Goal: Task Accomplishment & Management: Use online tool/utility

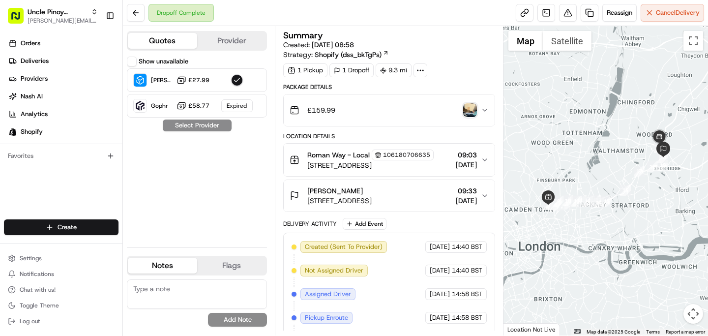
click at [194, 204] on div "Show unavailable [PERSON_NAME] ([GEOGRAPHIC_DATA]) £27.99 Gophr £58.77 Expired …" at bounding box center [197, 148] width 140 height 183
click at [58, 46] on link "Orders" at bounding box center [63, 43] width 118 height 16
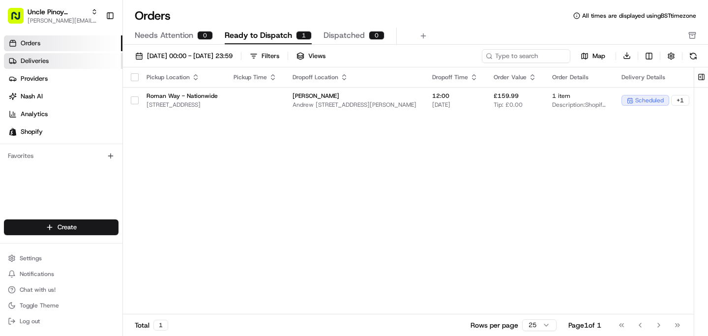
click at [43, 67] on link "Deliveries" at bounding box center [63, 61] width 118 height 16
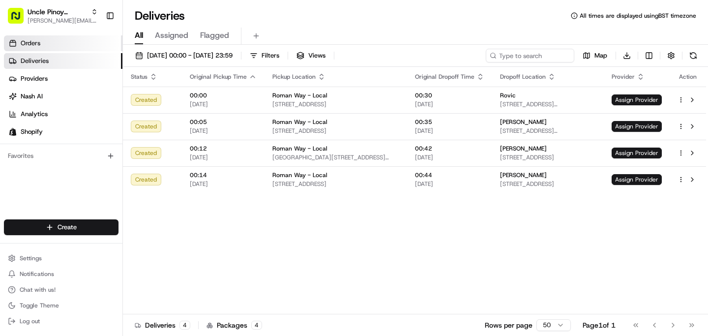
click at [55, 38] on link "Orders" at bounding box center [63, 43] width 118 height 16
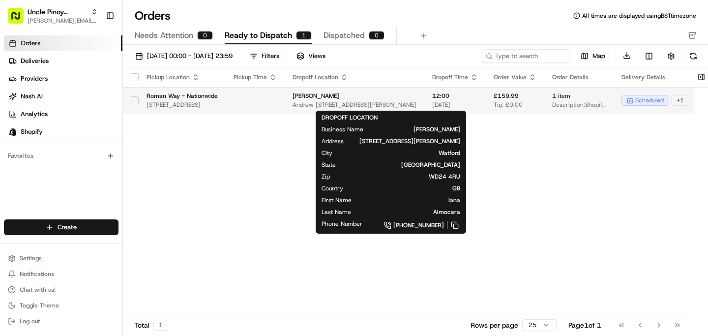
scroll to position [0, 209]
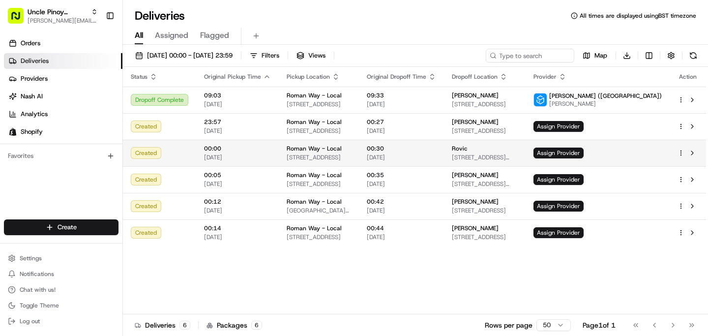
click at [269, 160] on td "00:00 [DATE]" at bounding box center [237, 153] width 83 height 27
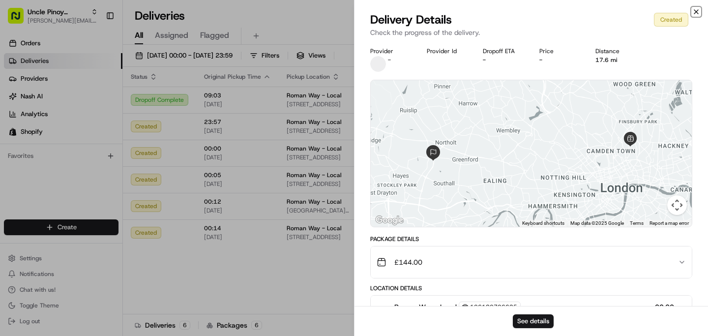
click at [696, 8] on icon "button" at bounding box center [696, 12] width 8 height 8
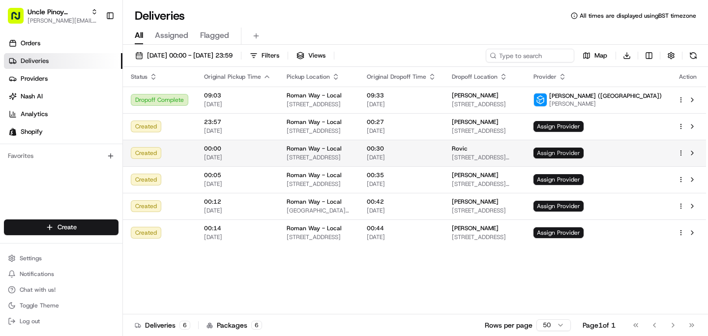
click at [583, 156] on span "Assign Provider" at bounding box center [558, 152] width 50 height 11
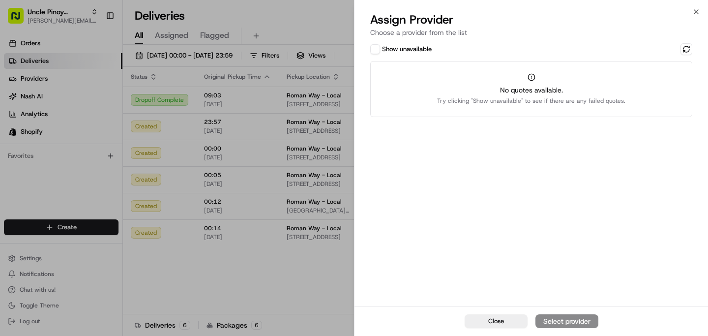
click at [692, 48] on div "Show unavailable No quotes available. Try clicking "Show unavailable" to see if…" at bounding box center [530, 173] width 353 height 264
click at [690, 48] on button at bounding box center [686, 49] width 12 height 12
click at [685, 54] on button at bounding box center [686, 49] width 12 height 12
click at [683, 56] on div "Show unavailable No quotes available. Try clicking "Show unavailable" to see if…" at bounding box center [531, 80] width 322 height 74
click at [683, 50] on button at bounding box center [686, 49] width 12 height 12
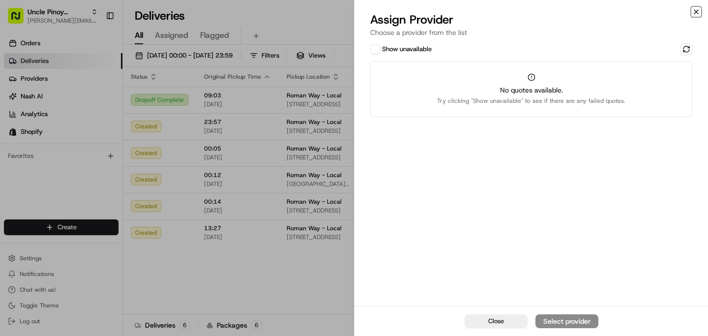
click at [696, 11] on icon "button" at bounding box center [696, 12] width 8 height 8
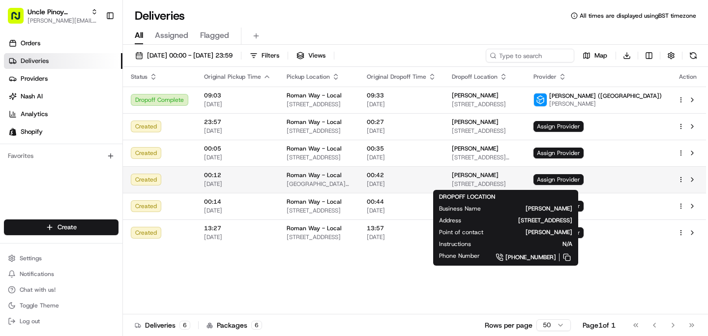
click at [517, 180] on span "[STREET_ADDRESS]" at bounding box center [485, 184] width 66 height 8
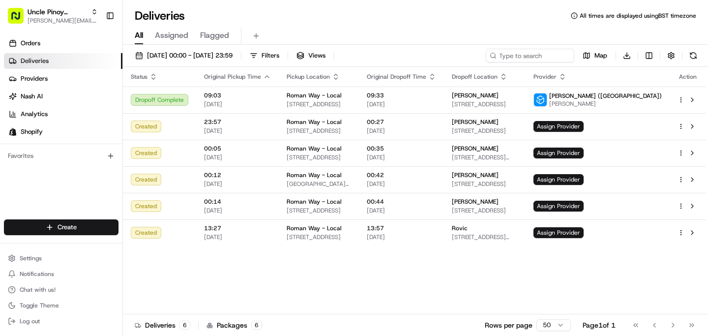
click at [567, 260] on div "Status Original Pickup Time Pickup Location Original Dropoff Time Dropoff Locat…" at bounding box center [414, 190] width 583 height 247
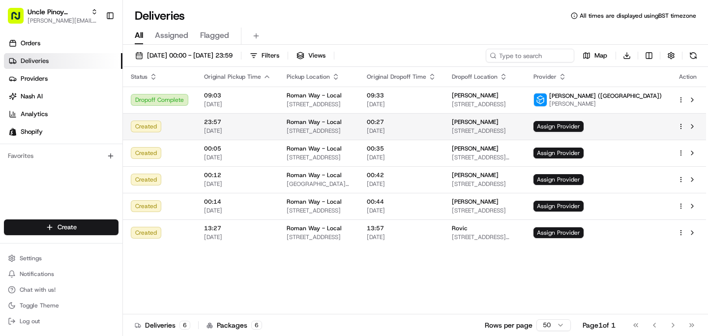
click at [517, 127] on span "[STREET_ADDRESS]" at bounding box center [485, 131] width 66 height 8
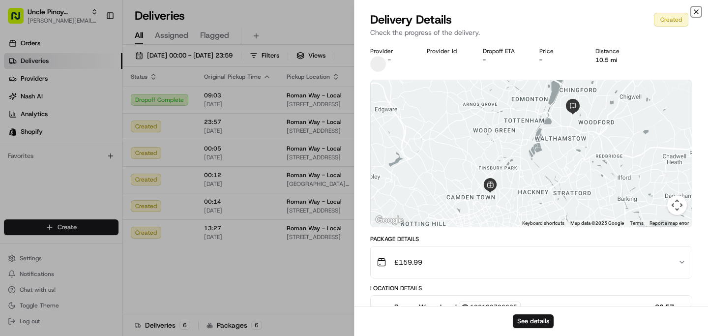
click at [694, 11] on icon "button" at bounding box center [696, 12] width 8 height 8
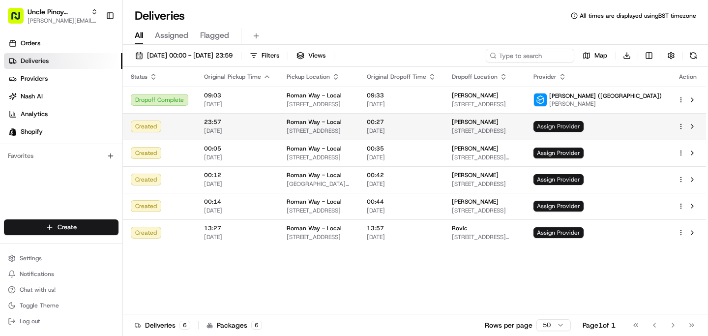
click at [583, 128] on span "Assign Provider" at bounding box center [558, 126] width 50 height 11
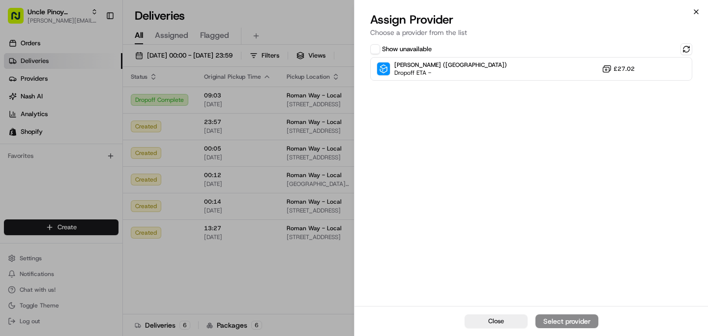
click at [695, 14] on icon "button" at bounding box center [696, 12] width 8 height 8
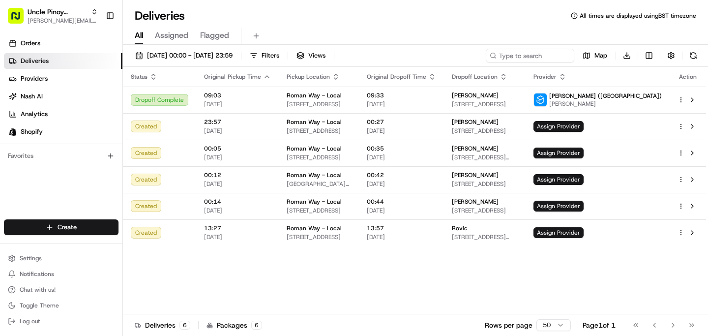
click at [543, 269] on div "Status Original Pickup Time Pickup Location Original Dropoff Time Dropoff Locat…" at bounding box center [414, 190] width 583 height 247
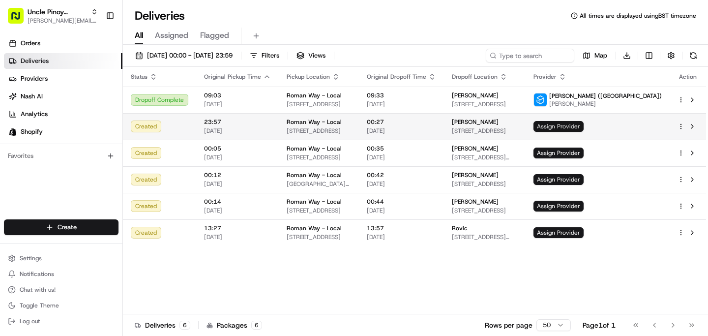
click at [583, 131] on span "Assign Provider" at bounding box center [558, 126] width 50 height 11
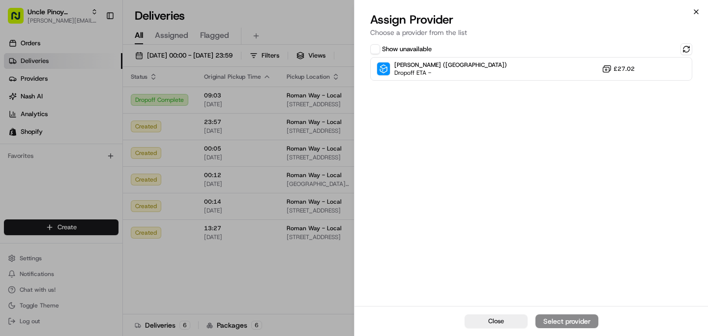
click at [697, 12] on icon "button" at bounding box center [696, 12] width 8 height 8
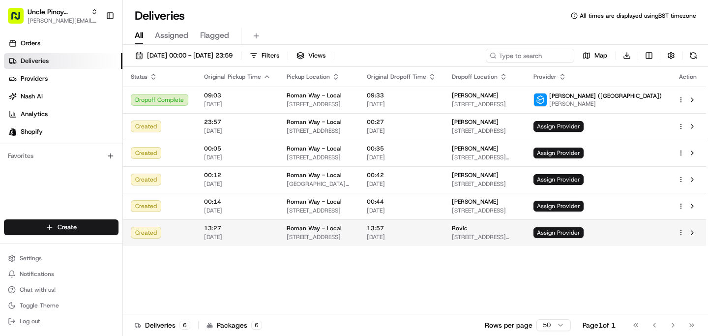
click at [517, 235] on span "[STREET_ADDRESS][PERSON_NAME]" at bounding box center [485, 237] width 66 height 8
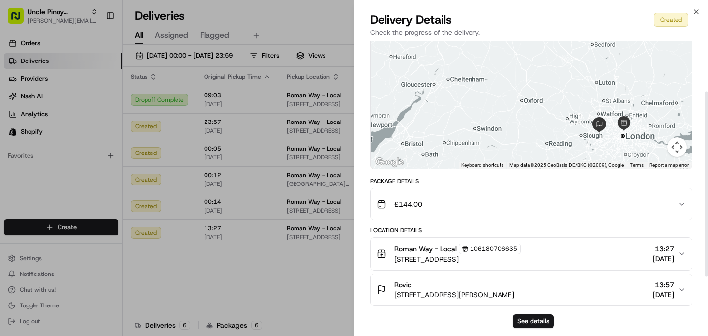
scroll to position [111, 0]
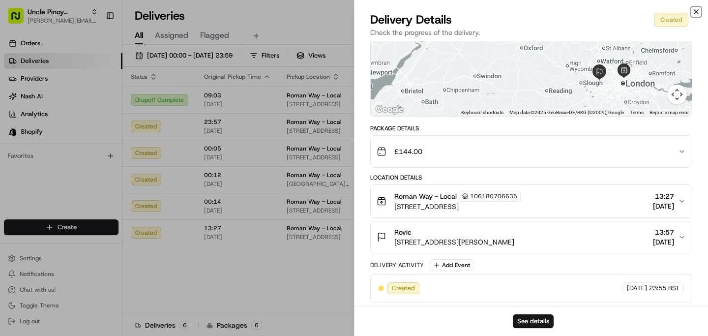
click at [696, 9] on icon "button" at bounding box center [696, 12] width 8 height 8
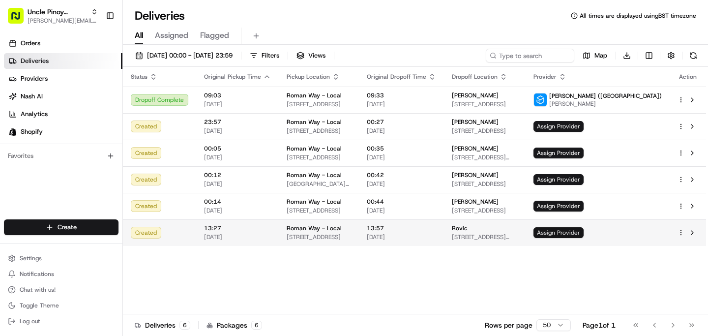
click at [583, 233] on span "Assign Provider" at bounding box center [558, 232] width 50 height 11
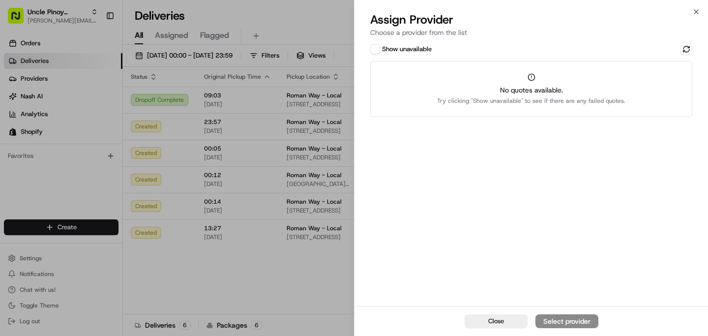
click at [691, 7] on div "Close Assign Provider Choose a provider from the list Show unavailable No quote…" at bounding box center [531, 168] width 354 height 336
click at [700, 14] on div "Assign Provider Choose a provider from the list" at bounding box center [530, 26] width 353 height 29
click at [691, 12] on div "Close Assign Provider Choose a provider from the list Show unavailable No quote…" at bounding box center [531, 168] width 354 height 336
click at [694, 12] on icon "button" at bounding box center [696, 12] width 8 height 8
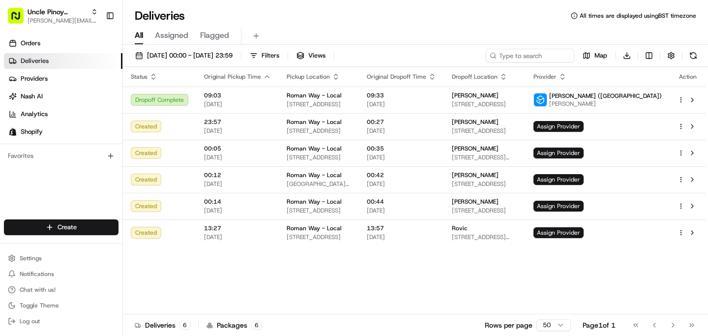
click at [440, 267] on div "Status Original Pickup Time Pickup Location Original Dropoff Time Dropoff Locat…" at bounding box center [414, 190] width 583 height 247
click at [337, 266] on div "Status Original Pickup Time Pickup Location Original Dropoff Time Dropoff Locat…" at bounding box center [414, 190] width 583 height 247
click at [368, 285] on div "Status Original Pickup Time Pickup Location Original Dropoff Time Dropoff Locat…" at bounding box center [414, 190] width 583 height 247
